Goal: Find specific page/section: Find specific page/section

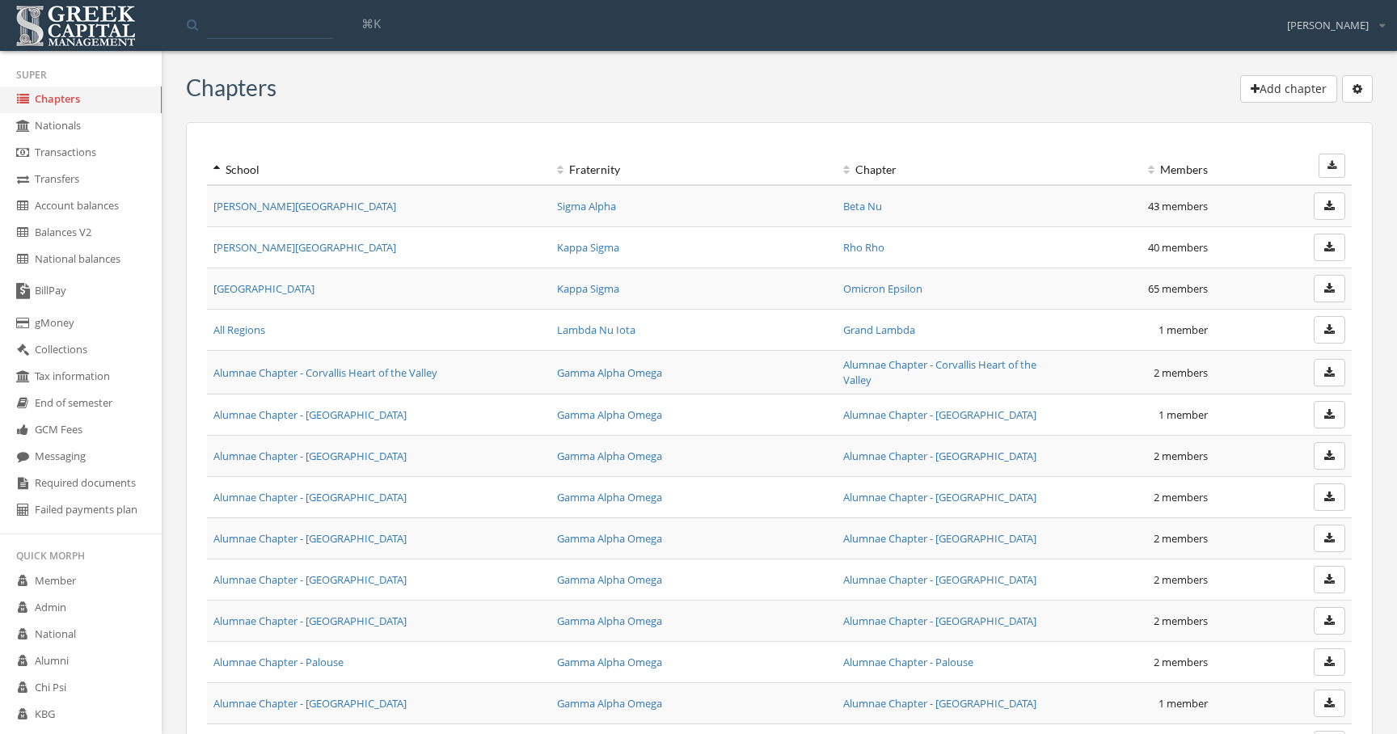
click at [120, 227] on link "Balances V2" at bounding box center [81, 233] width 162 height 27
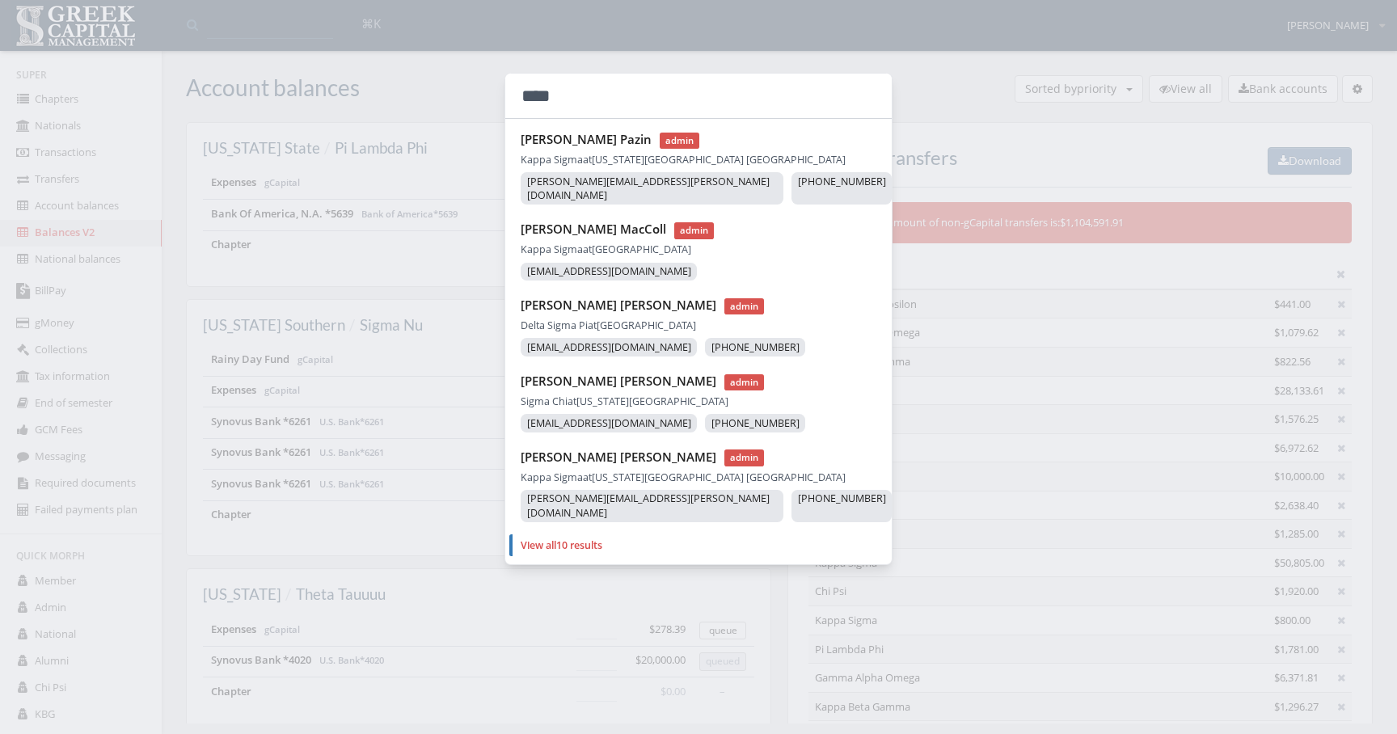
type input "****"
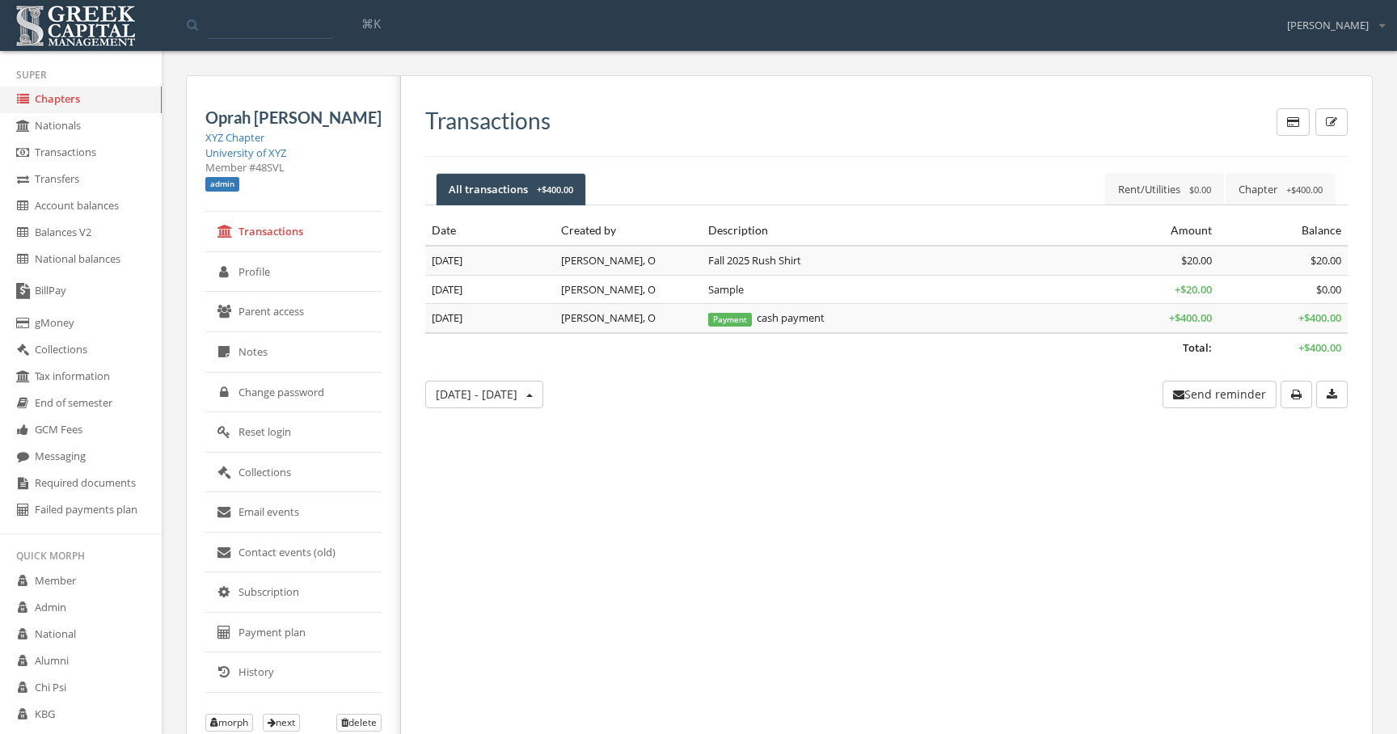
click at [619, 516] on div "Transactions All transactions + $400.00 Chapter + $400.00 Rent/Utilities $0.00 …" at bounding box center [880, 432] width 959 height 712
